Goal: Task Accomplishment & Management: Manage account settings

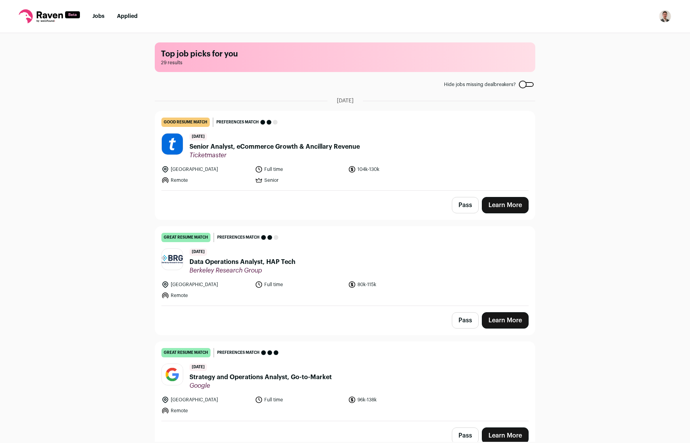
click at [664, 18] on img "Open dropdown" at bounding box center [664, 16] width 12 height 12
click at [631, 32] on link "Settings" at bounding box center [627, 36] width 86 height 19
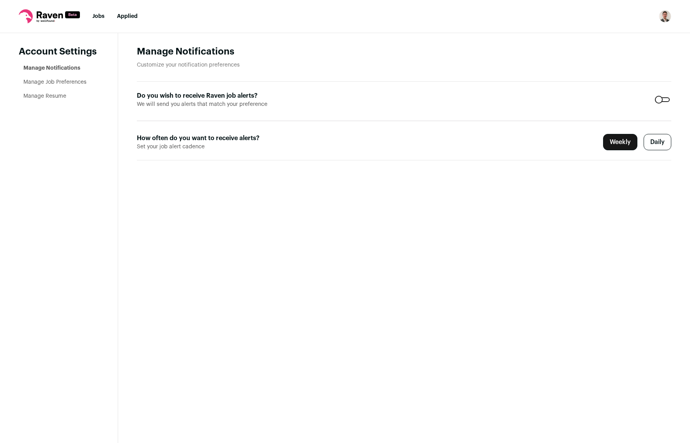
click at [71, 82] on link "Manage Job Preferences" at bounding box center [54, 81] width 63 height 5
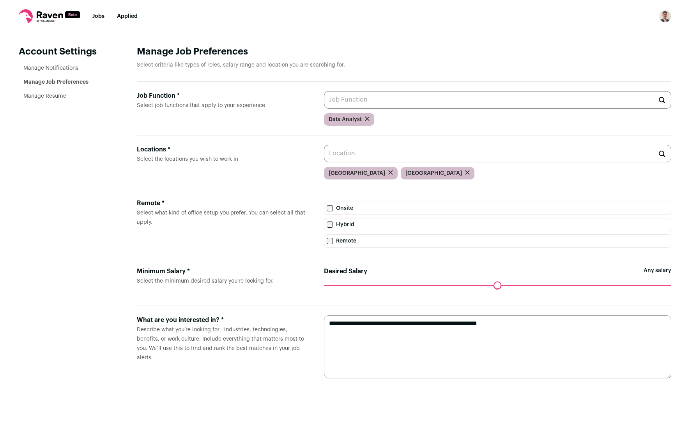
click at [400, 154] on input "Locations * Select the locations you wish to work in" at bounding box center [497, 154] width 347 height 18
click at [363, 156] on input "Locations * Select the locations you wish to work in" at bounding box center [497, 154] width 347 height 18
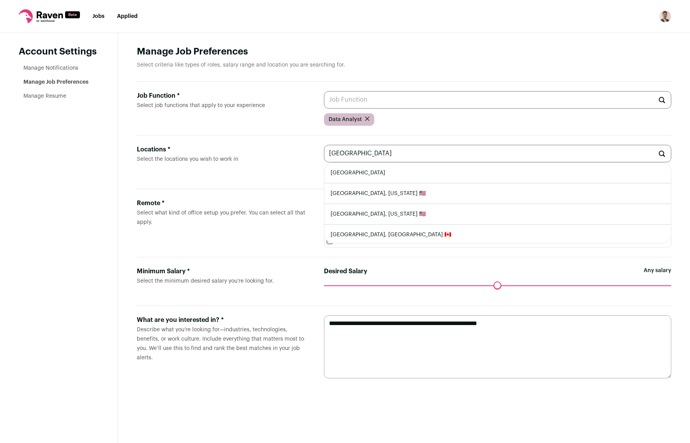
type input "Canada"
click at [358, 171] on li "Canada" at bounding box center [497, 173] width 346 height 21
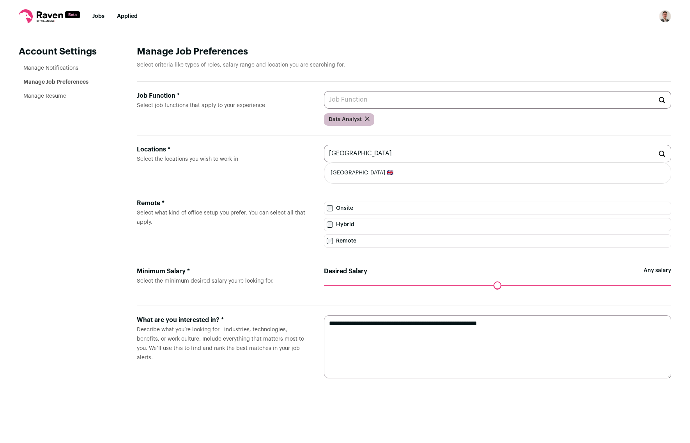
click at [337, 176] on li "United Kingdom 🇬🇧" at bounding box center [497, 173] width 346 height 21
type input "United Kingdom 🇬🇧"
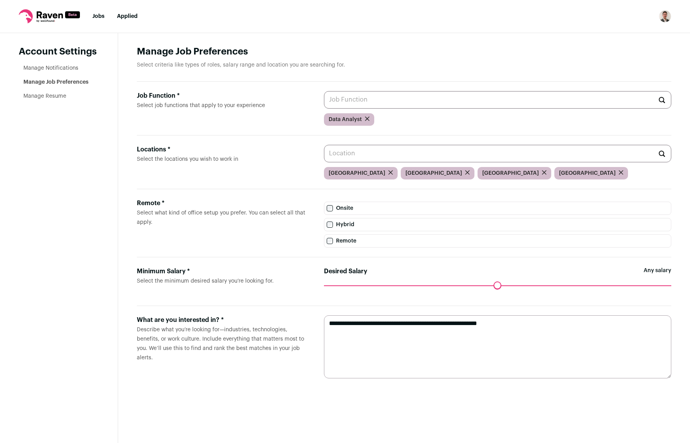
click at [279, 176] on label "Locations * Select the locations you wish to work in" at bounding box center [224, 162] width 175 height 35
click at [324, 162] on input "Locations * Select the locations you wish to work in" at bounding box center [497, 154] width 347 height 18
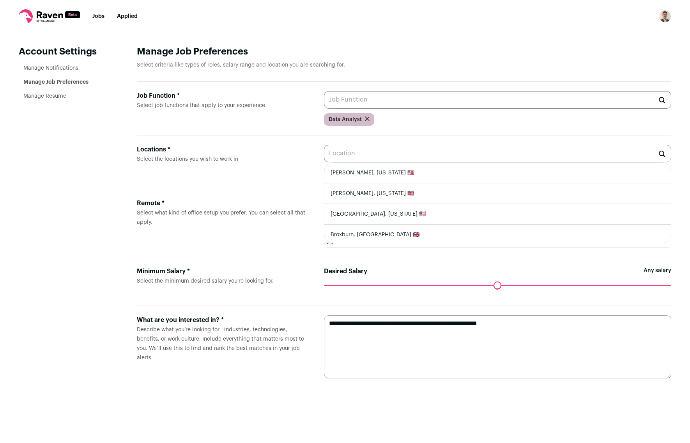
click at [261, 178] on label "Locations * Select the locations you wish to work in" at bounding box center [224, 162] width 175 height 35
click at [324, 162] on input "Locations * Select the locations you wish to work in" at bounding box center [497, 154] width 347 height 18
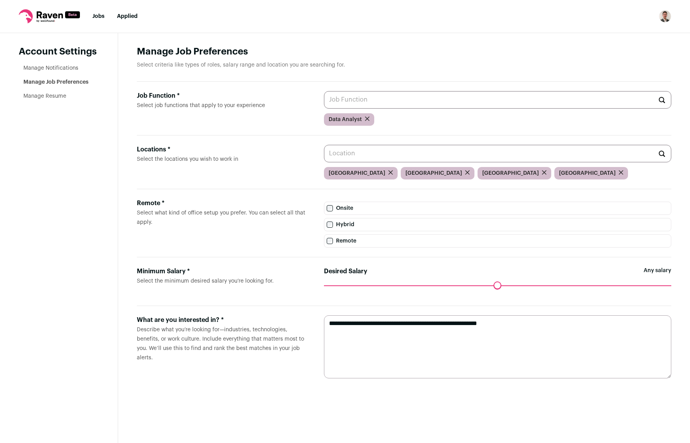
drag, startPoint x: 77, startPoint y: 180, endPoint x: 92, endPoint y: 181, distance: 14.9
click at [78, 180] on aside "Account Settings Manage Notifications Manage Job Preferences Manage Resume" at bounding box center [59, 238] width 118 height 410
click at [618, 175] on icon "submit" at bounding box center [620, 172] width 5 height 5
click at [454, 155] on input "Locations * Select the locations you wish to work in" at bounding box center [497, 154] width 347 height 18
type input "Dublin"
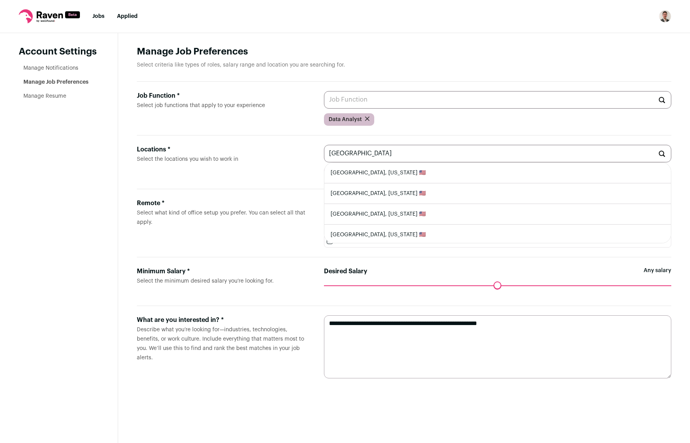
click at [334, 153] on input "Dublin" at bounding box center [497, 154] width 347 height 18
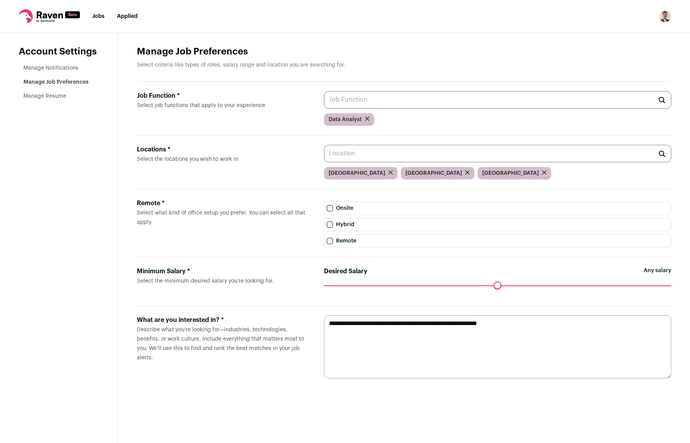
click at [72, 179] on aside "Account Settings Manage Notifications Manage Job Preferences Manage Resume" at bounding box center [59, 238] width 118 height 410
click at [368, 101] on input "Job Function * Select job functions that apply to your experience" at bounding box center [497, 100] width 347 height 18
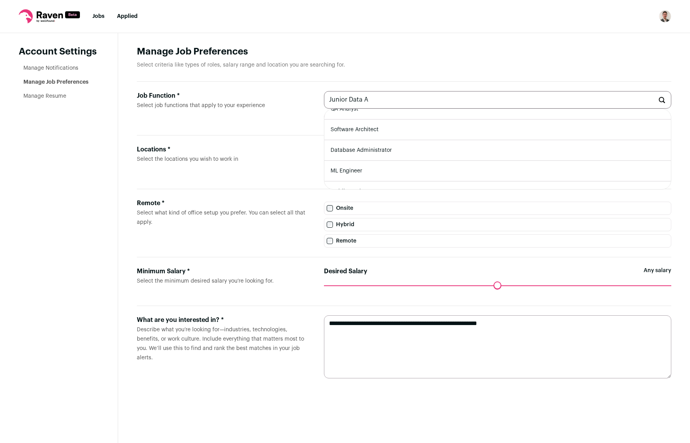
scroll to position [208, 0]
drag, startPoint x: 375, startPoint y: 101, endPoint x: 346, endPoint y: 99, distance: 28.9
click at [346, 100] on input "Junior Data A" at bounding box center [497, 100] width 347 height 18
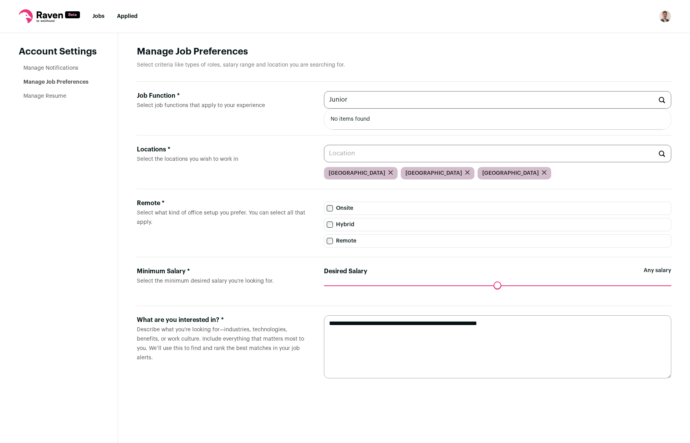
click at [43, 161] on aside "Account Settings Manage Notifications Manage Job Preferences Manage Resume" at bounding box center [59, 238] width 118 height 410
click at [340, 99] on input "Junior" at bounding box center [497, 100] width 347 height 18
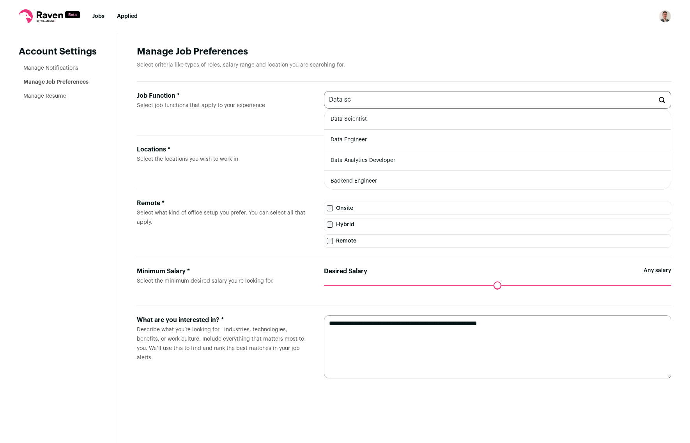
click at [359, 119] on li "Data Scientist" at bounding box center [497, 119] width 346 height 21
type input "Data Scientist"
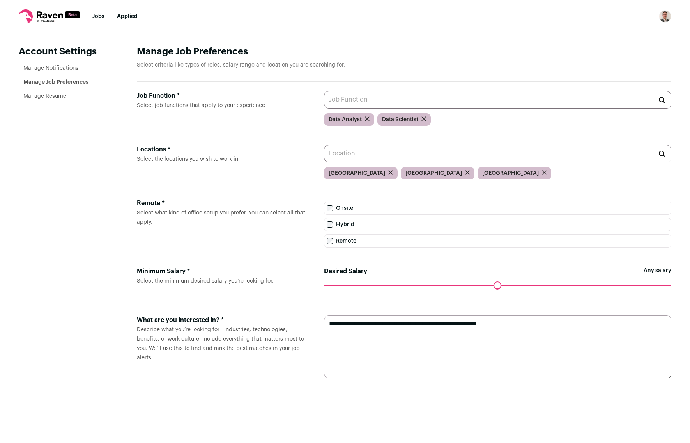
click at [535, 326] on textarea "**********" at bounding box center [497, 347] width 347 height 63
click at [334, 324] on textarea "**********" at bounding box center [497, 347] width 347 height 63
type textarea "**********"
click at [264, 385] on form "**********" at bounding box center [404, 347] width 534 height 82
click at [48, 96] on link "Manage Resume" at bounding box center [44, 96] width 43 height 5
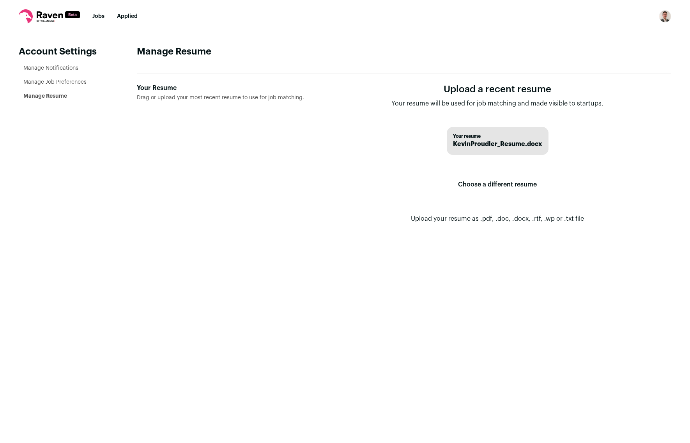
click at [475, 183] on label "Choose a different resume" at bounding box center [497, 185] width 79 height 22
click at [0, 0] on input "Your Resume Drag or upload your most recent resume to use for job matching." at bounding box center [0, 0] width 0 height 0
click at [71, 67] on link "Manage Notifications" at bounding box center [50, 67] width 55 height 5
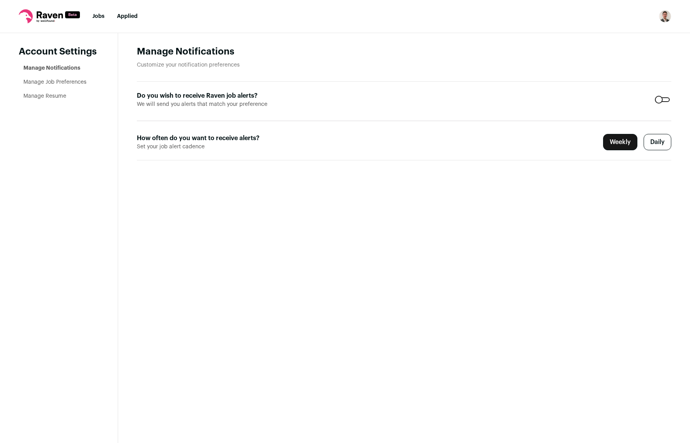
click at [657, 143] on label "Daily" at bounding box center [657, 142] width 28 height 16
click at [93, 18] on link "Jobs" at bounding box center [98, 16] width 12 height 5
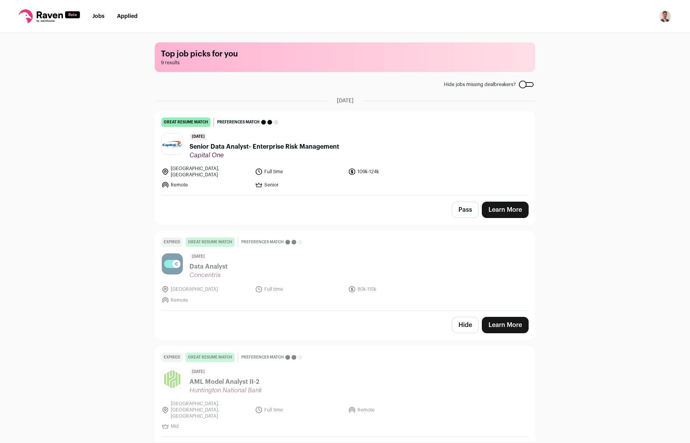
click at [526, 83] on div at bounding box center [526, 84] width 15 height 5
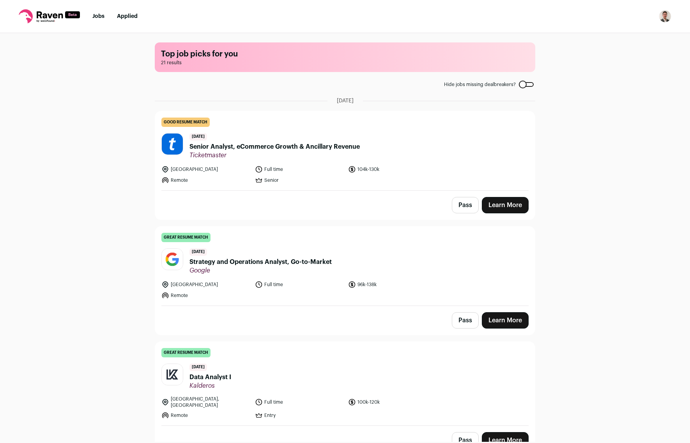
click at [78, 151] on div "Top job picks for you 21 results Hide jobs missing dealbreakers? August 19th, 2…" at bounding box center [345, 237] width 690 height 409
drag, startPoint x: 112, startPoint y: 278, endPoint x: 93, endPoint y: 106, distance: 172.9
